Goal: Task Accomplishment & Management: Complete application form

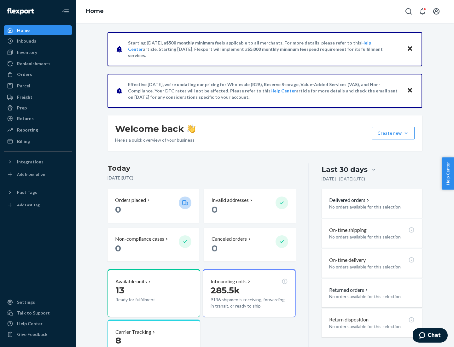
click at [406, 133] on button "Create new Create new inbound Create new order Create new product" at bounding box center [393, 133] width 43 height 13
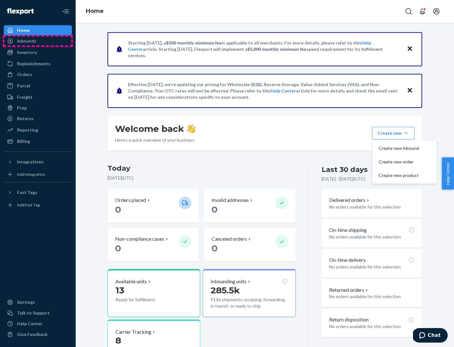
click at [38, 41] on div "Inbounds" at bounding box center [37, 41] width 67 height 9
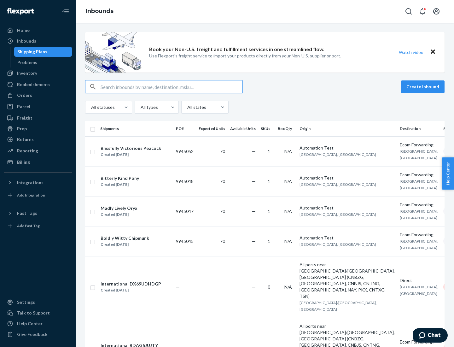
click at [424, 87] on button "Create inbound" at bounding box center [423, 86] width 44 height 13
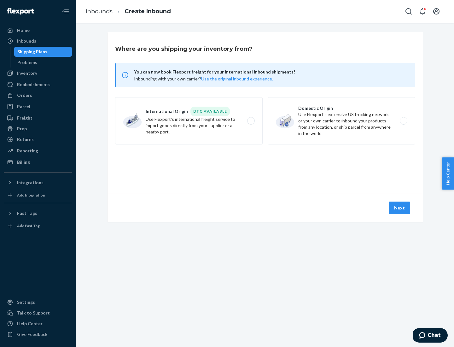
click at [341, 121] on label "Domestic Origin Use Flexport’s extensive US trucking network or your own carrie…" at bounding box center [342, 120] width 148 height 47
click at [403, 121] on input "Domestic Origin Use Flexport’s extensive US trucking network or your own carrie…" at bounding box center [405, 121] width 4 height 4
radio input "true"
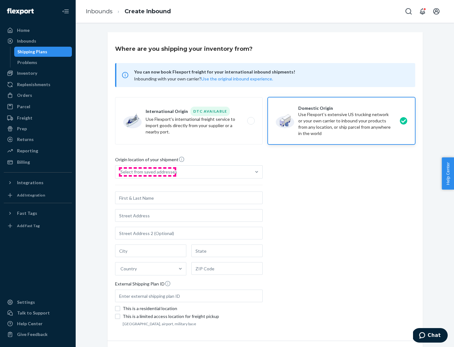
click at [147, 172] on div "Select from saved addresses" at bounding box center [148, 172] width 57 height 6
click at [121, 172] on input "Select from saved addresses" at bounding box center [120, 172] width 1 height 6
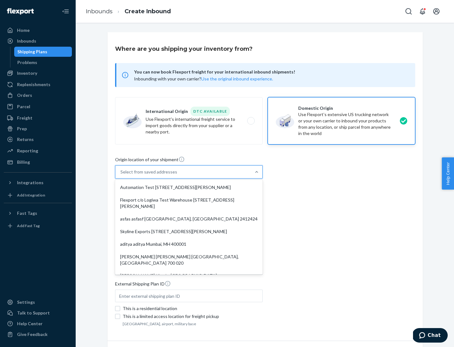
scroll to position [3, 0]
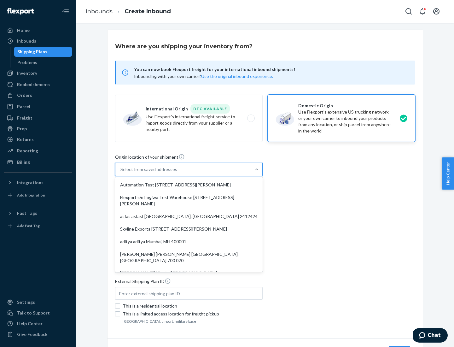
click at [189, 185] on div "Automation Test [STREET_ADDRESS][PERSON_NAME]" at bounding box center [188, 184] width 145 height 13
click at [121, 172] on input "option Automation Test [STREET_ADDRESS][PERSON_NAME]. 9 results available. Use …" at bounding box center [120, 169] width 1 height 6
type input "Automation Test"
type input "9th Floor"
type input "[GEOGRAPHIC_DATA]"
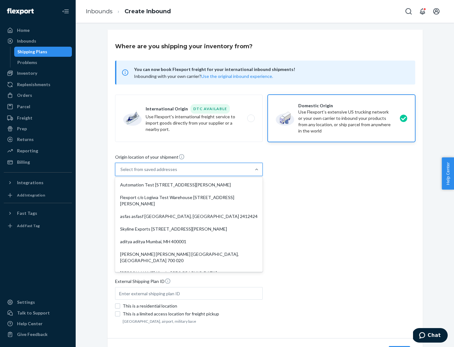
type input "CA"
type input "94104"
type input "[STREET_ADDRESS][PERSON_NAME]"
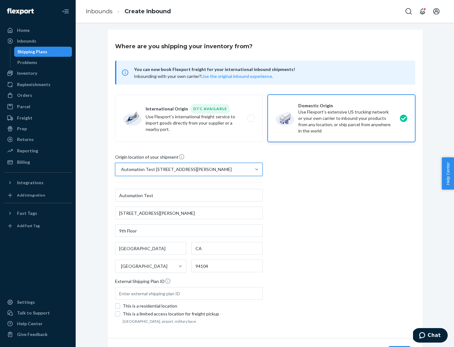
scroll to position [37, 0]
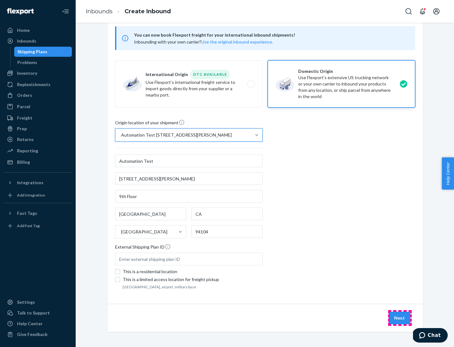
click at [400, 318] on button "Next" at bounding box center [399, 317] width 21 height 13
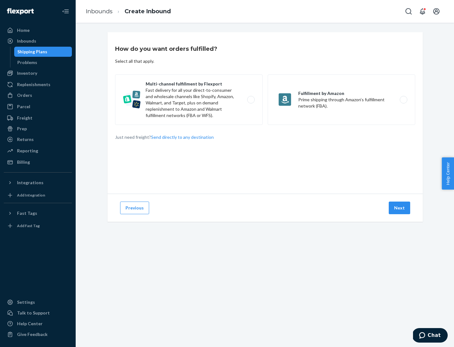
click at [189, 100] on label "Multi-channel fulfillment by Flexport Fast delivery for all your direct-to-cons…" at bounding box center [189, 99] width 148 height 50
click at [251, 100] on input "Multi-channel fulfillment by Flexport Fast delivery for all your direct-to-cons…" at bounding box center [253, 100] width 4 height 4
radio input "true"
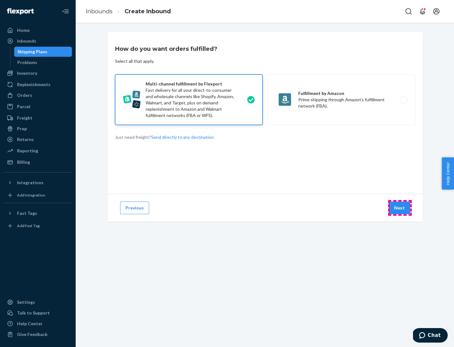
click at [400, 208] on button "Next" at bounding box center [399, 207] width 21 height 13
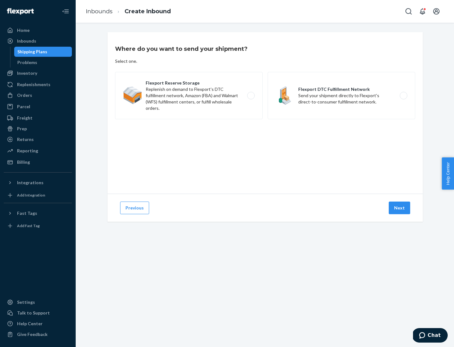
click at [341, 96] on label "Flexport DTC Fulfillment Network Send your shipment directly to Flexport's dire…" at bounding box center [342, 95] width 148 height 47
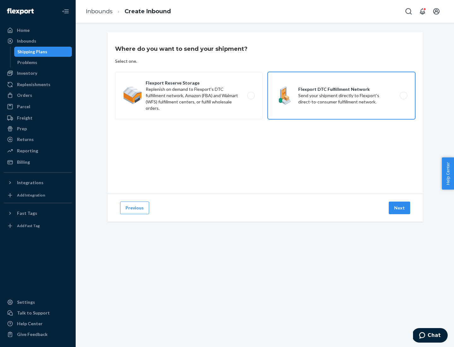
click at [403, 96] on input "Flexport DTC Fulfillment Network Send your shipment directly to Flexport's dire…" at bounding box center [405, 96] width 4 height 4
radio input "true"
click at [400, 208] on button "Next" at bounding box center [399, 207] width 21 height 13
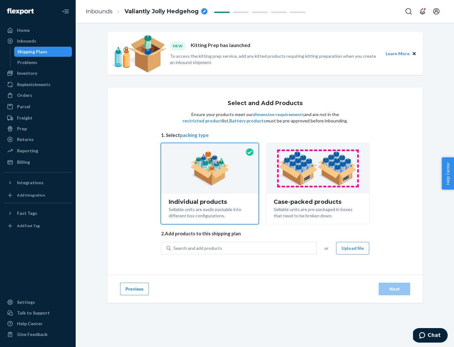
click at [318, 168] on img at bounding box center [317, 168] width 79 height 35
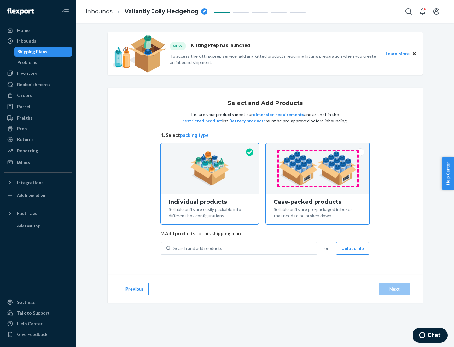
click at [318, 147] on input "Case-packed products Sellable units are pre-packaged in boxes that need to be b…" at bounding box center [318, 145] width 4 height 4
radio input "true"
radio input "false"
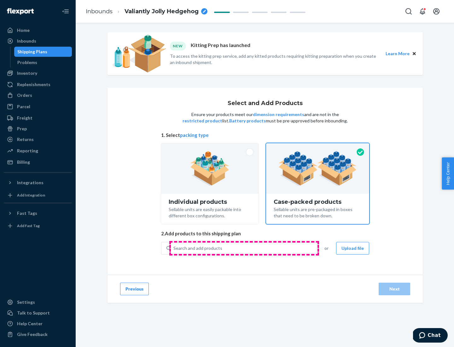
click at [244, 248] on div "Search and add products" at bounding box center [244, 247] width 146 height 11
click at [174, 248] on input "Search and add products" at bounding box center [173, 248] width 1 height 6
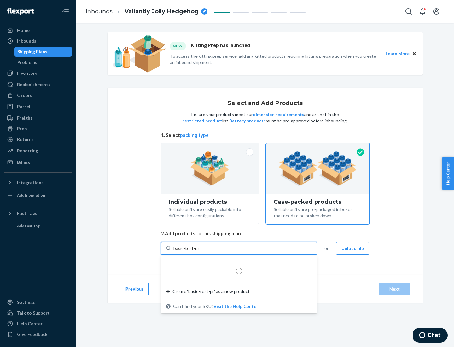
type input "basic-test-product-1"
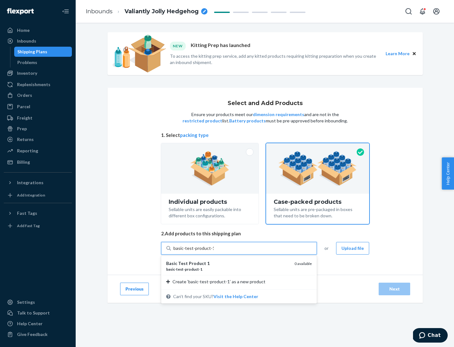
click at [228, 269] on div "basic - test - product - 1" at bounding box center [227, 268] width 123 height 5
click at [214, 251] on input "basic-test-product-1" at bounding box center [193, 248] width 40 height 6
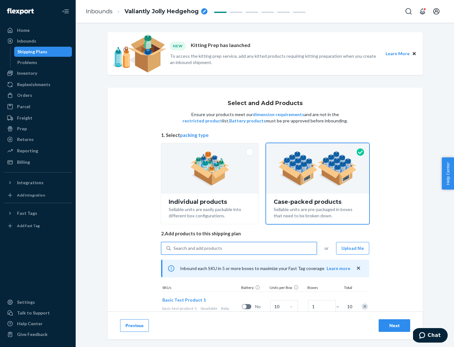
scroll to position [23, 0]
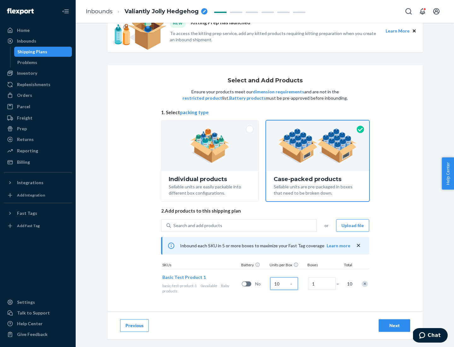
type input "10"
type input "7"
click at [394, 325] on div "Next" at bounding box center [394, 325] width 21 height 6
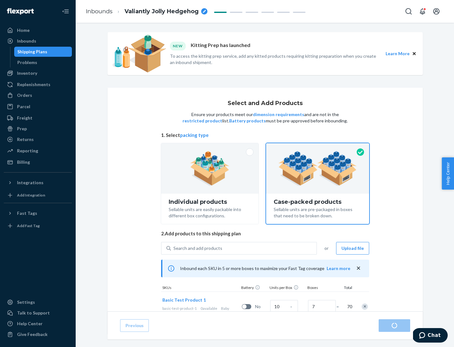
radio input "true"
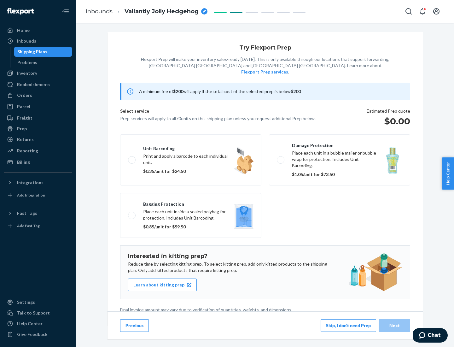
scroll to position [2, 0]
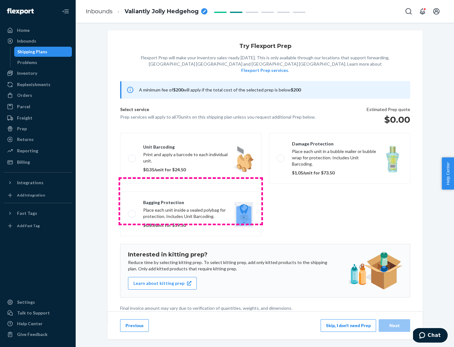
click at [191, 201] on label "Bagging protection Place each unit inside a sealed polybag for protection. Incl…" at bounding box center [190, 213] width 141 height 45
click at [132, 212] on input "Bagging protection Place each unit inside a sealed polybag for protection. Incl…" at bounding box center [130, 214] width 4 height 4
checkbox input "true"
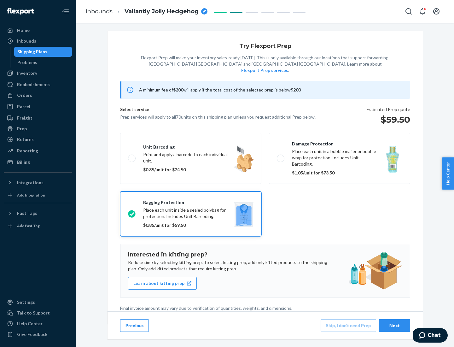
click at [394, 325] on div "Next" at bounding box center [394, 325] width 21 height 6
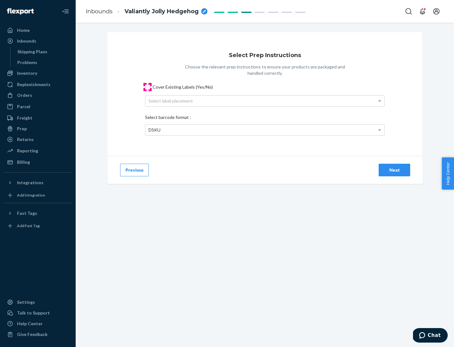
click at [148, 87] on input "Cover Existing Labels (Yes/No)" at bounding box center [147, 86] width 5 height 5
checkbox input "true"
click at [265, 101] on div "Select label placement" at bounding box center [264, 101] width 239 height 11
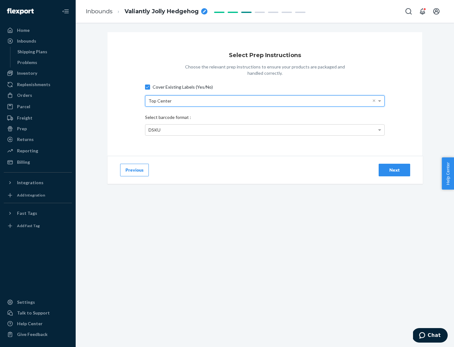
click at [265, 130] on div "DSKU" at bounding box center [264, 130] width 239 height 11
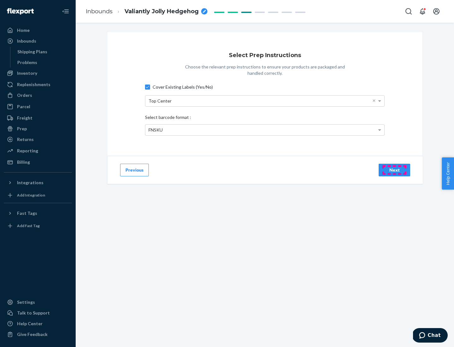
click at [394, 170] on div "Next" at bounding box center [394, 170] width 21 height 6
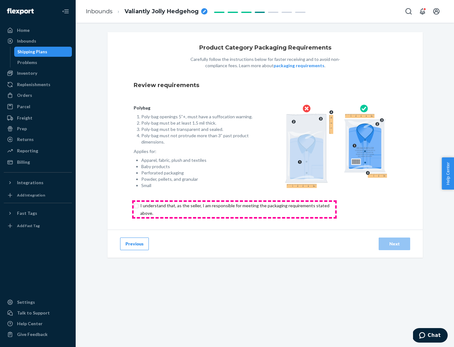
click at [234, 209] on input "checkbox" at bounding box center [239, 209] width 210 height 15
checkbox input "true"
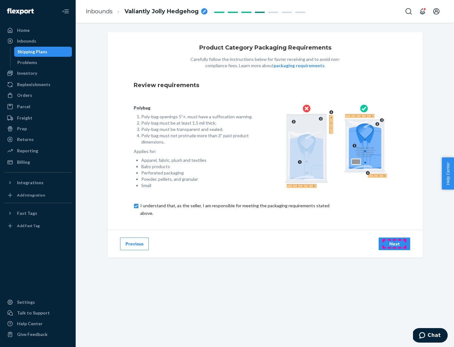
click at [394, 243] on div "Next" at bounding box center [394, 244] width 21 height 6
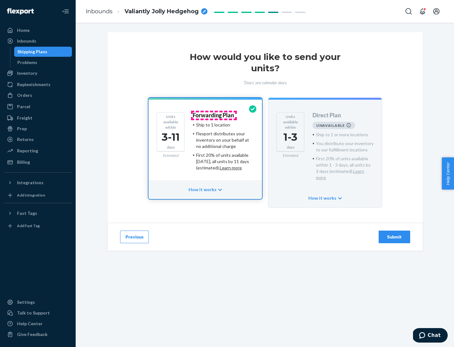
click at [214, 115] on h4 "Forwarding Plan" at bounding box center [213, 115] width 41 height 6
click at [394, 234] on div "Submit" at bounding box center [394, 237] width 21 height 6
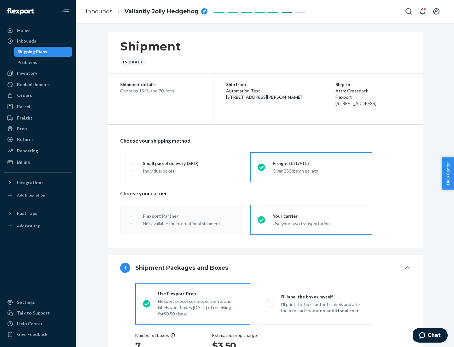
radio input "true"
radio input "false"
radio input "true"
radio input "false"
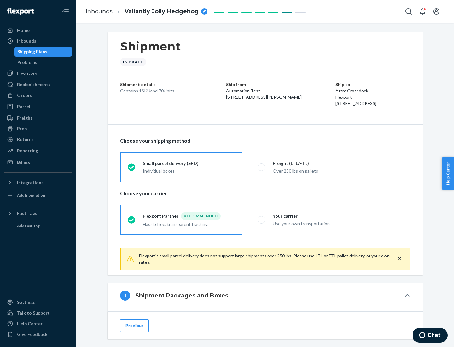
click at [311, 167] on div "Over 250 lbs on pallets" at bounding box center [319, 170] width 92 height 8
click at [262, 167] on input "Freight (LTL/FTL) Over 250 lbs on pallets" at bounding box center [260, 167] width 4 height 4
radio input "true"
radio input "false"
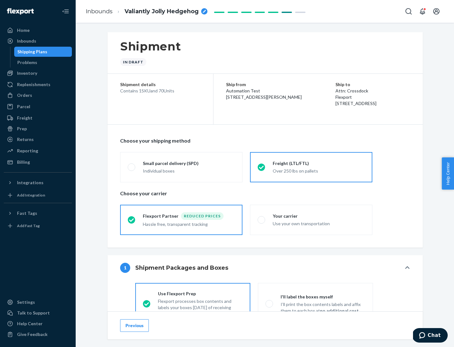
scroll to position [35, 0]
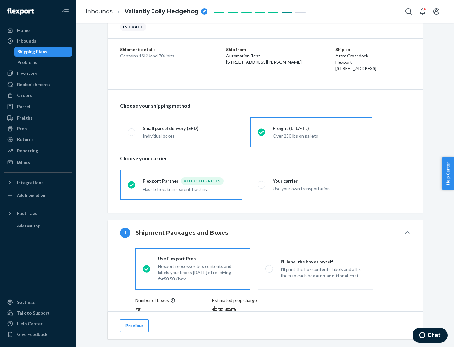
click at [311, 184] on div "Use your own transportation" at bounding box center [319, 188] width 92 height 8
click at [262, 184] on input "Your carrier Use your own transportation" at bounding box center [260, 185] width 4 height 4
radio input "true"
radio input "false"
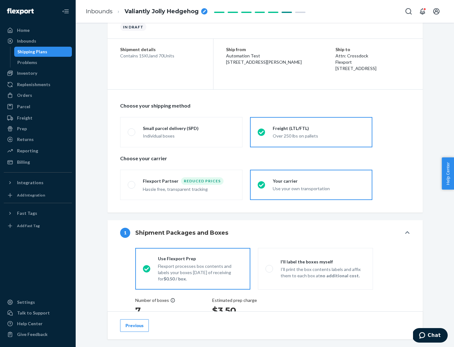
scroll to position [119, 0]
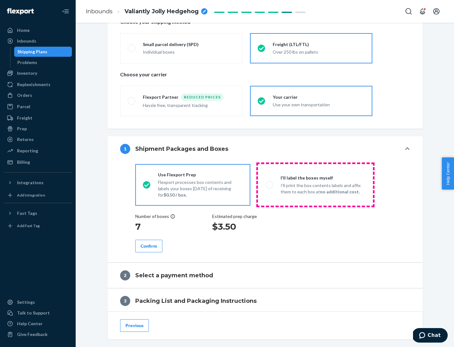
click at [315, 184] on p "I’ll print the box contents labels and affix them to each box at no additional …" at bounding box center [323, 188] width 85 height 13
click at [270, 184] on input "I'll label the boxes myself I’ll print the box contents labels and affix them t…" at bounding box center [267, 185] width 4 height 4
radio input "true"
radio input "false"
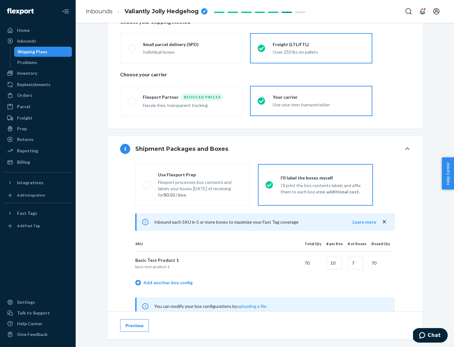
scroll to position [197, 0]
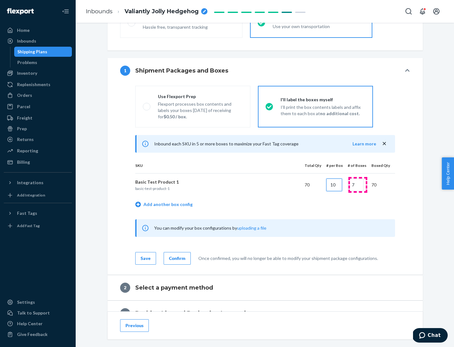
type input "10"
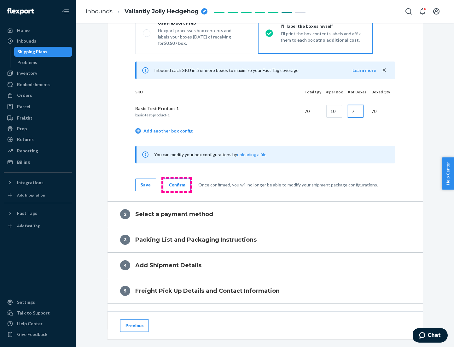
type input "7"
click at [176, 184] on div "Confirm" at bounding box center [177, 185] width 16 height 6
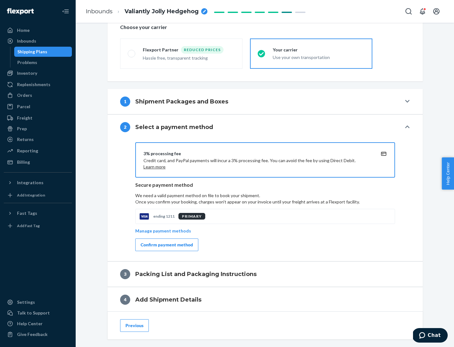
scroll to position [226, 0]
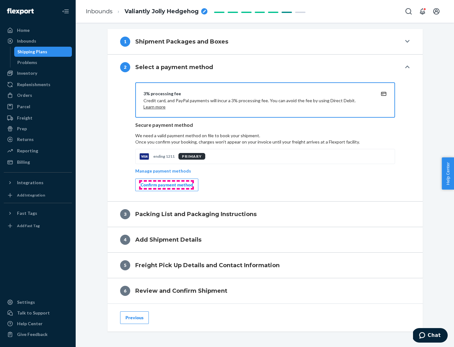
click at [166, 185] on div "Confirm payment method" at bounding box center [167, 185] width 52 height 6
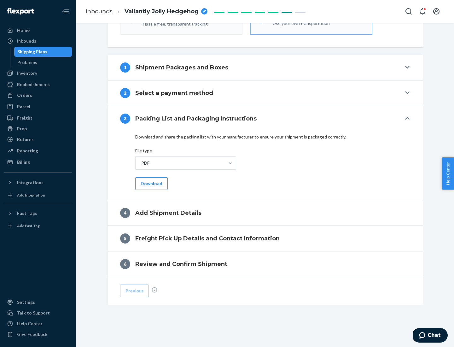
scroll to position [199, 0]
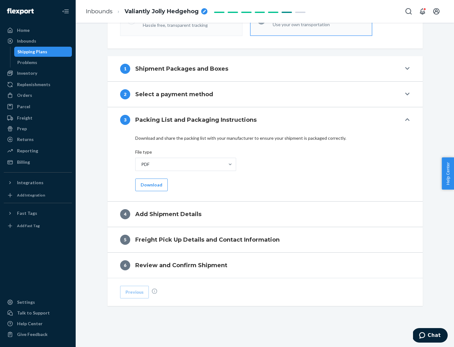
click at [151, 184] on button "Download" at bounding box center [151, 184] width 32 height 13
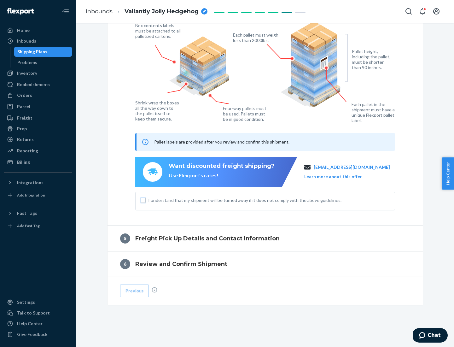
click at [143, 200] on input "I understand that my shipment will be turned away if it does not comply with th…" at bounding box center [143, 200] width 5 height 5
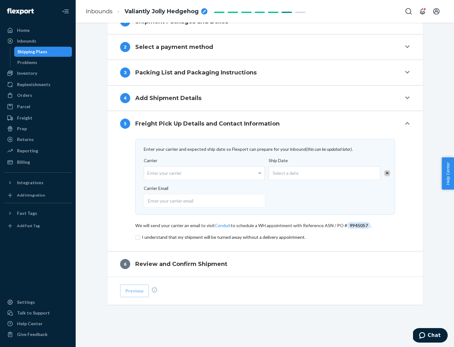
scroll to position [246, 0]
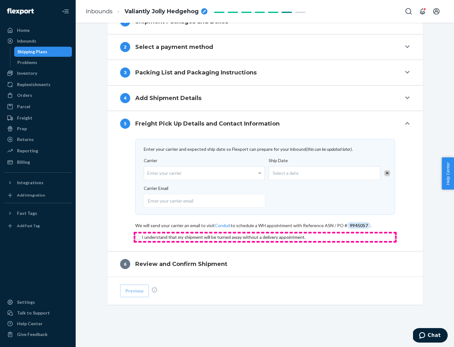
click at [265, 237] on input "checkbox" at bounding box center [265, 237] width 260 height 8
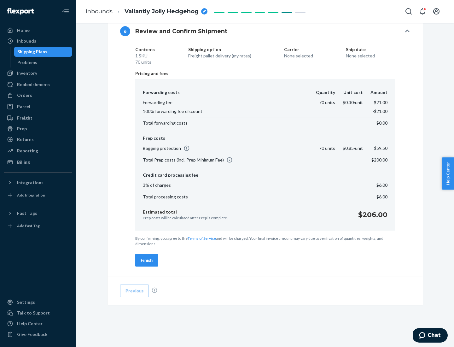
click at [147, 260] on div "Finish" at bounding box center [147, 260] width 12 height 6
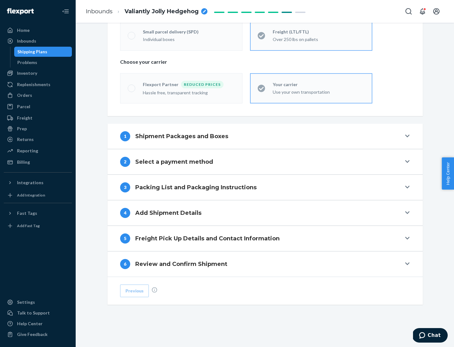
scroll to position [131, 0]
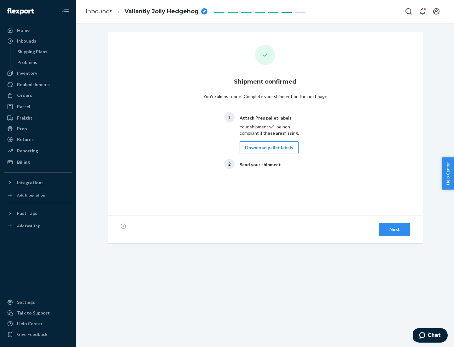
click at [267, 148] on button "Download pallet labels" at bounding box center [269, 147] width 59 height 13
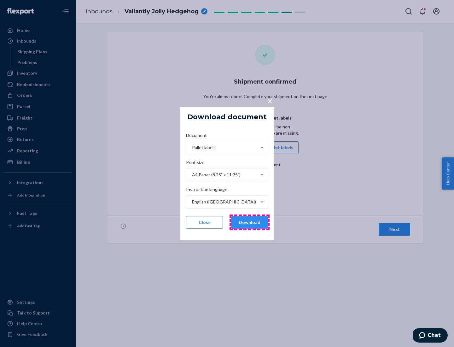
click at [249, 222] on button "Download" at bounding box center [249, 222] width 37 height 13
click at [270, 101] on span "×" at bounding box center [269, 101] width 5 height 11
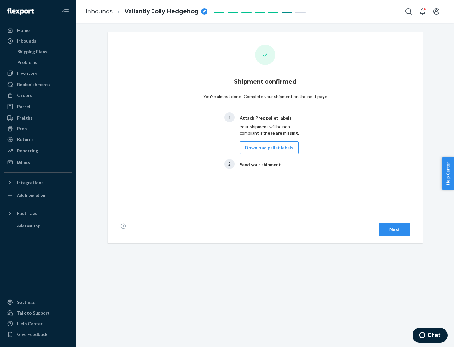
click at [394, 229] on div "Next" at bounding box center [394, 229] width 21 height 6
